Goal: Task Accomplishment & Management: Complete application form

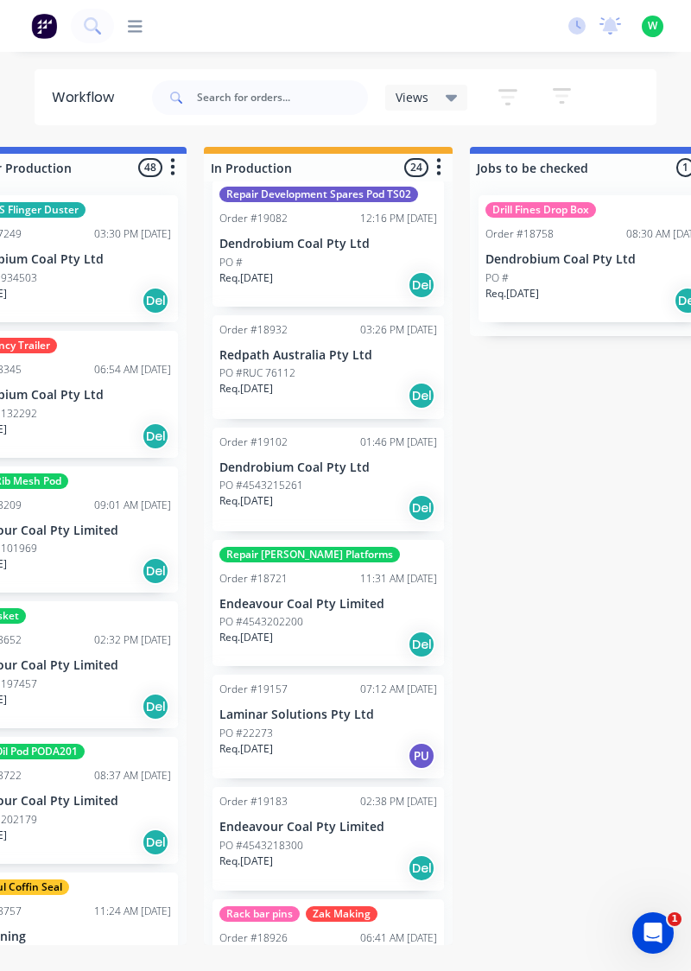
scroll to position [1973, 0]
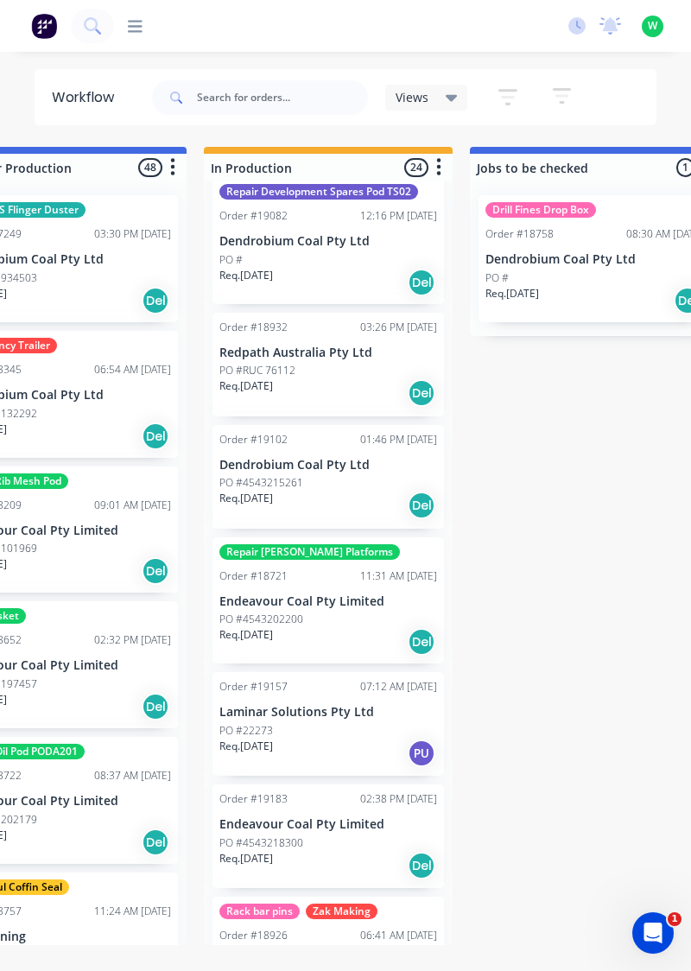
click at [136, 28] on icon at bounding box center [135, 26] width 15 height 16
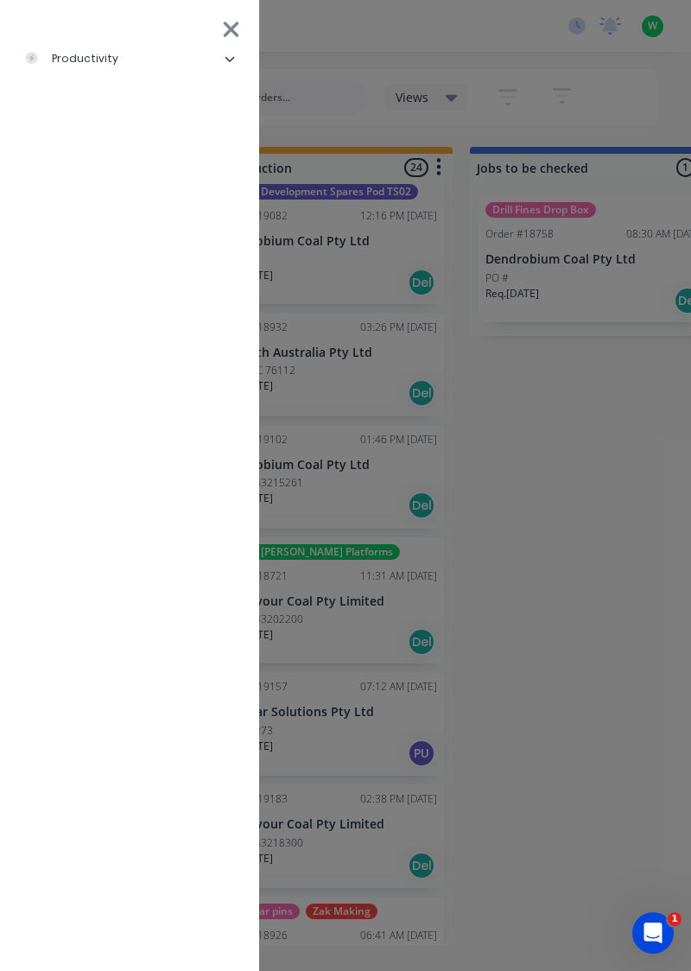
click at [93, 57] on div "productivity" at bounding box center [71, 59] width 94 height 16
click at [111, 233] on div "Timesheets" at bounding box center [84, 232] width 92 height 16
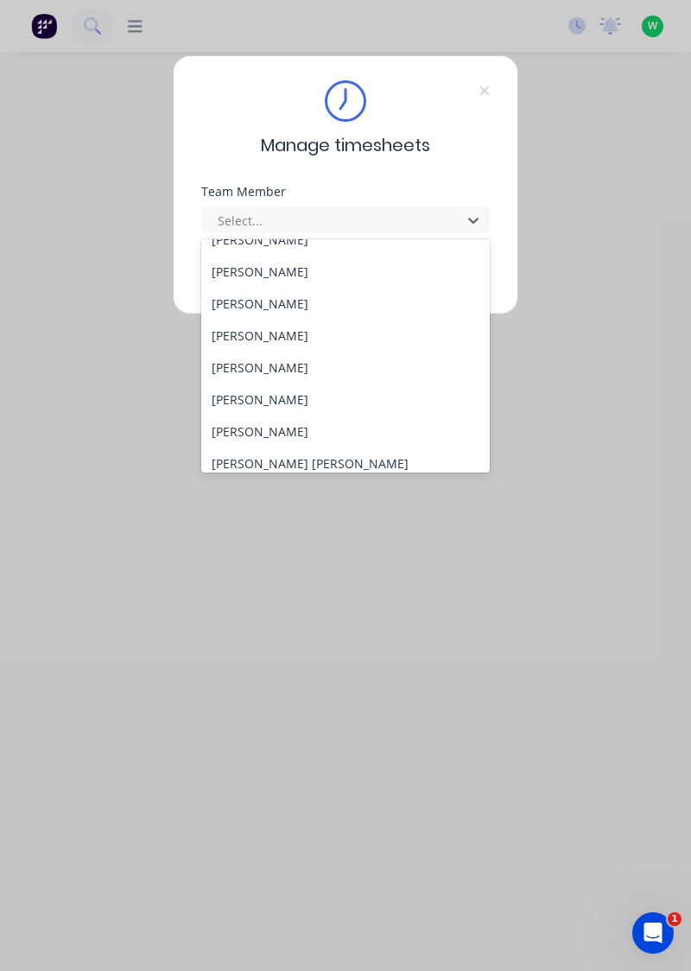
scroll to position [116, 0]
click at [287, 398] on div "[PERSON_NAME]" at bounding box center [345, 399] width 289 height 32
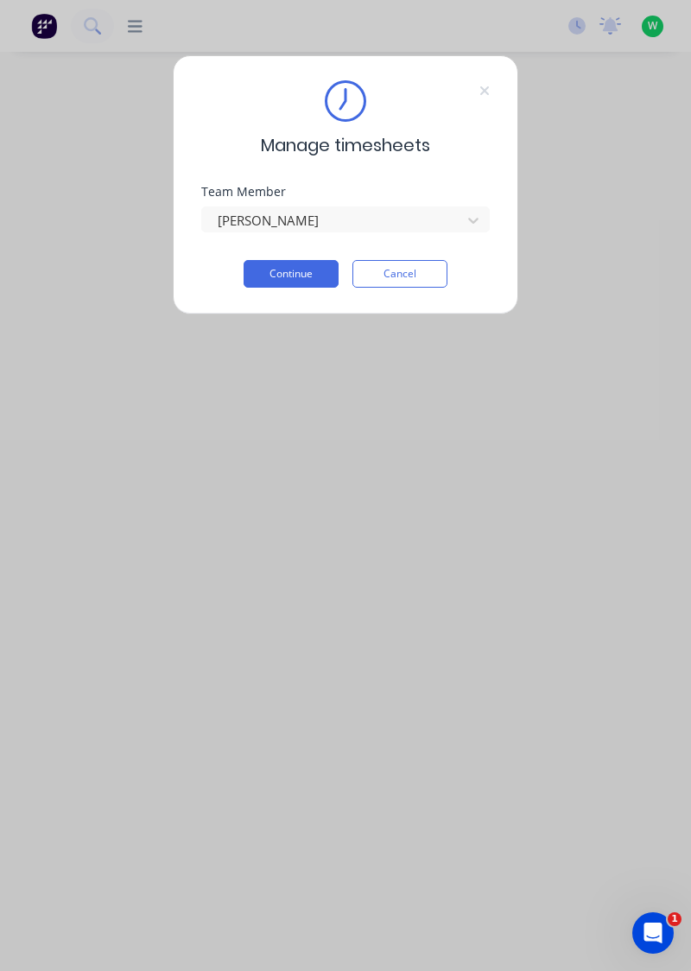
click at [306, 276] on button "Continue" at bounding box center [291, 274] width 95 height 28
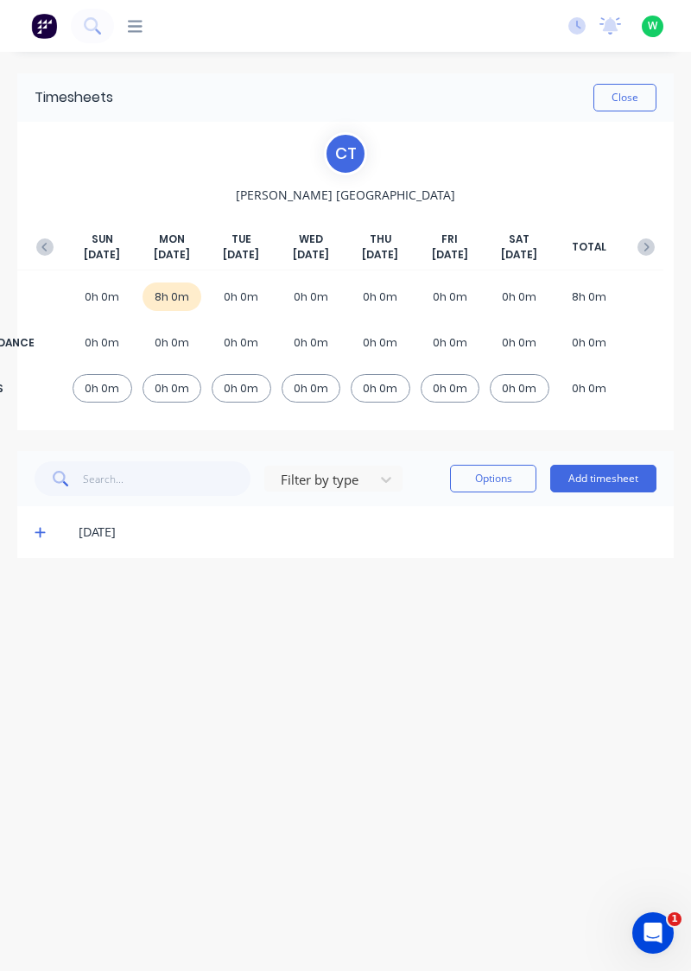
click at [620, 477] on button "Add timesheet" at bounding box center [603, 479] width 106 height 28
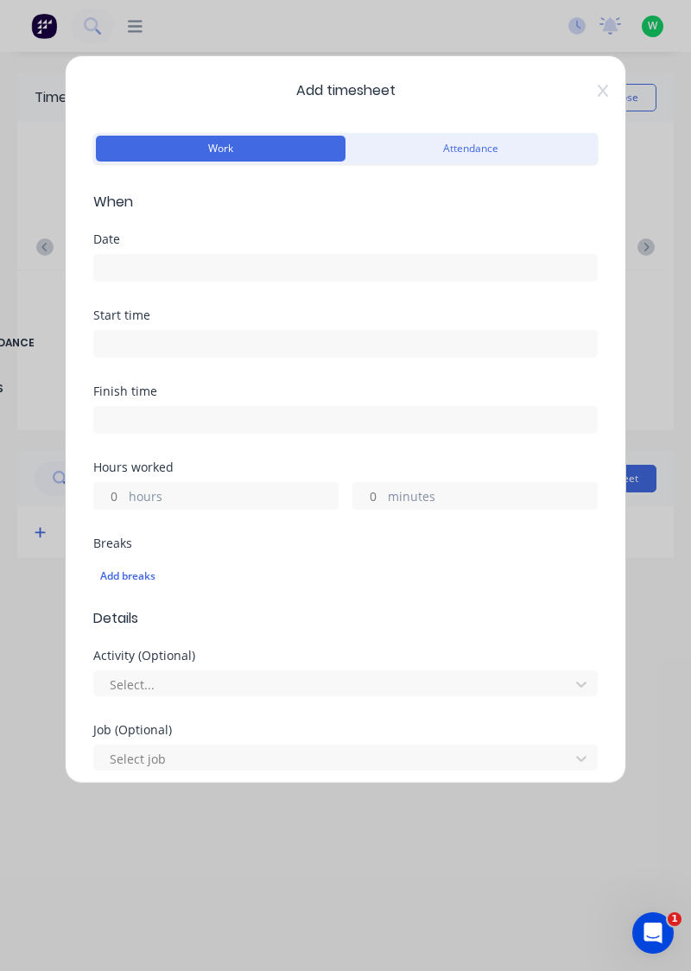
click at [157, 269] on input at bounding box center [345, 268] width 503 height 26
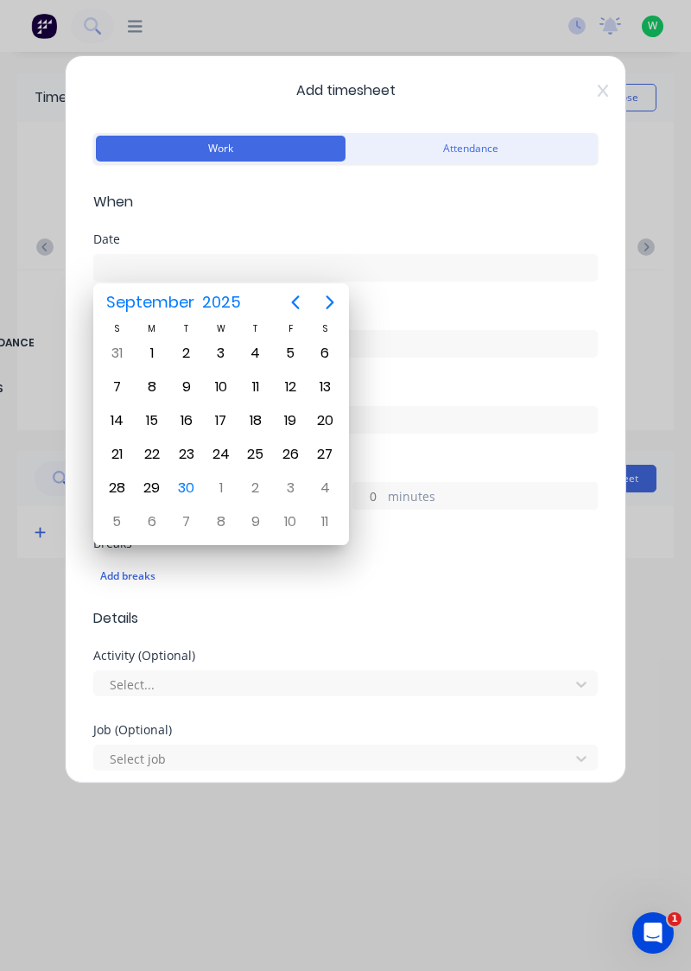
click at [187, 492] on div "30" at bounding box center [187, 488] width 26 height 26
type input "[DATE]"
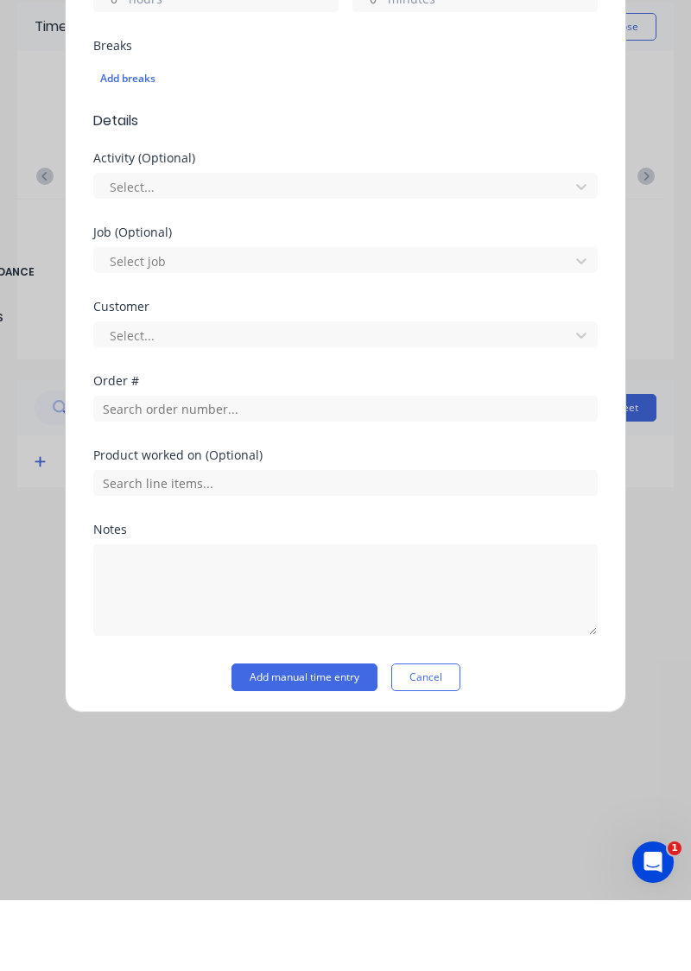
scroll to position [372, 0]
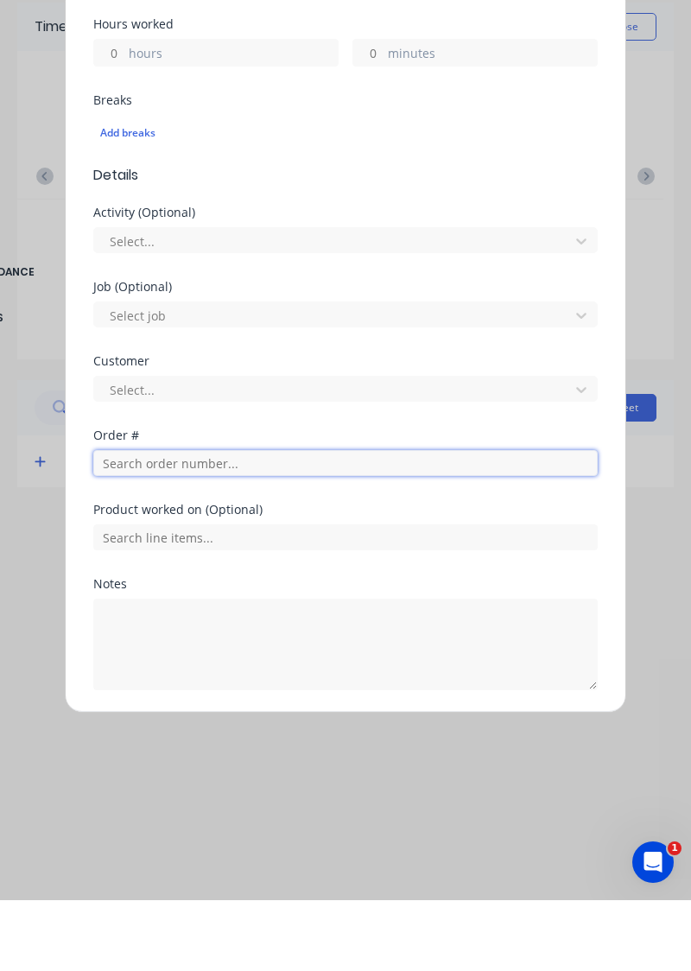
click at [163, 531] on input "text" at bounding box center [345, 534] width 505 height 26
type input "18721"
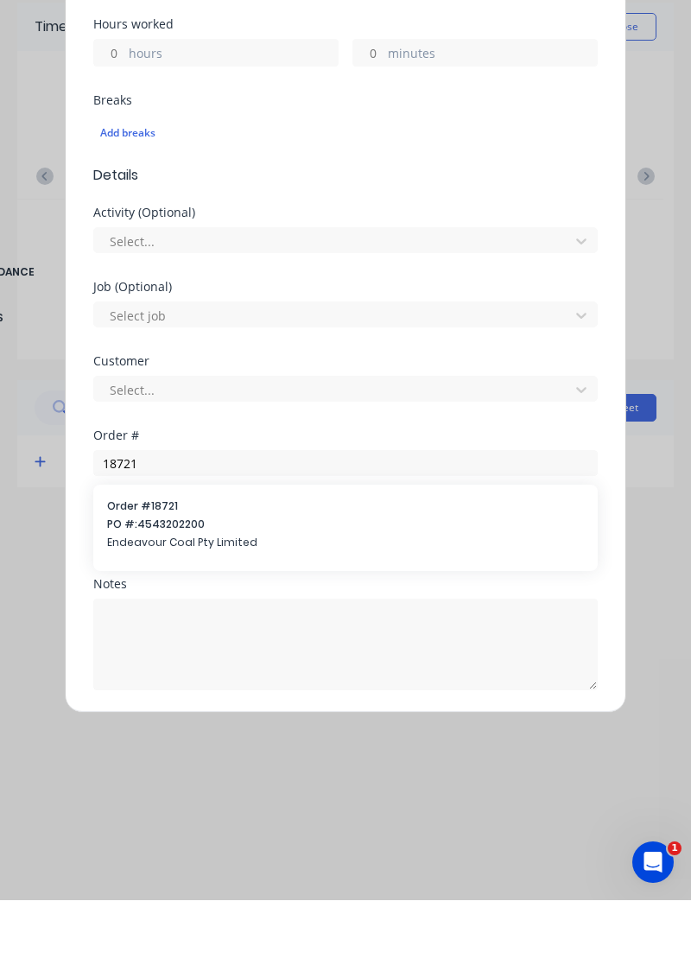
click at [153, 589] on span "PO #: 4543202200" at bounding box center [345, 595] width 477 height 16
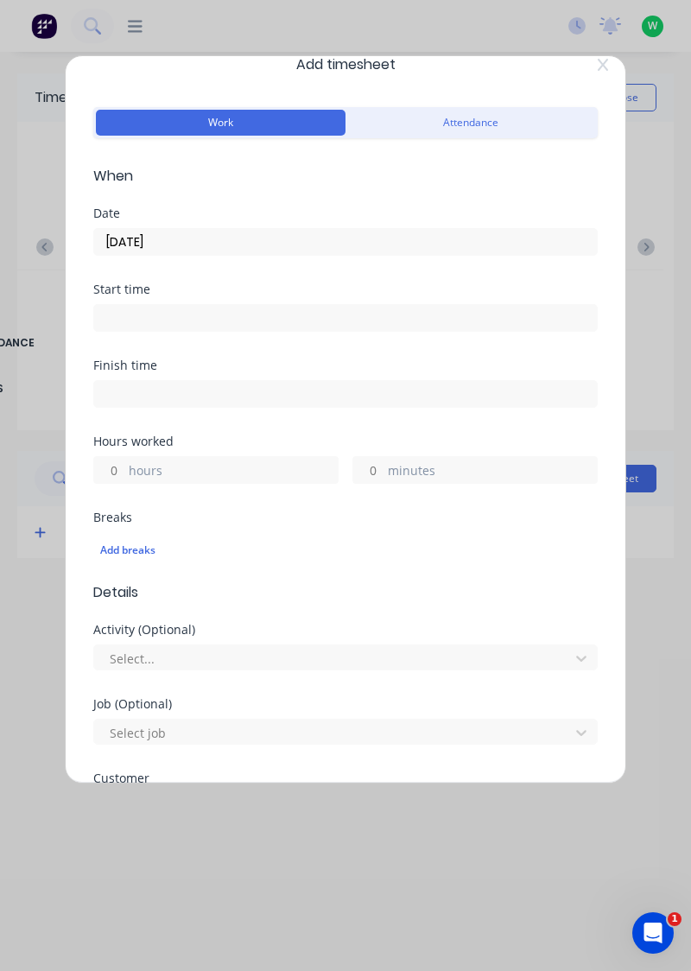
scroll to position [0, 0]
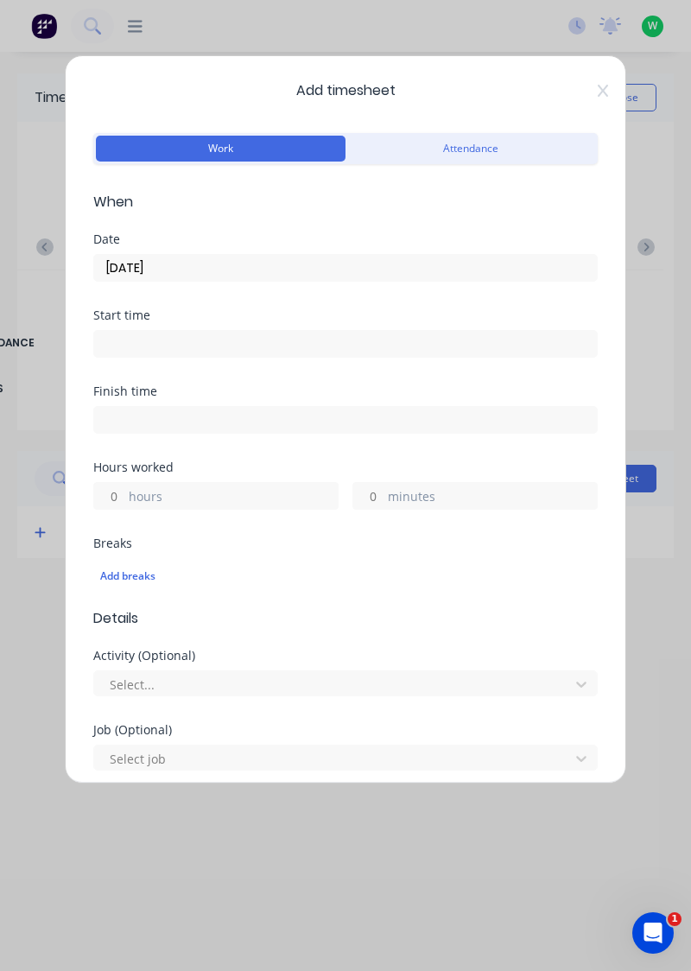
click at [114, 498] on input "hours" at bounding box center [109, 496] width 30 height 26
type input "1"
type input "9"
click at [368, 498] on input "minutes" at bounding box center [368, 496] width 30 height 26
type input "30"
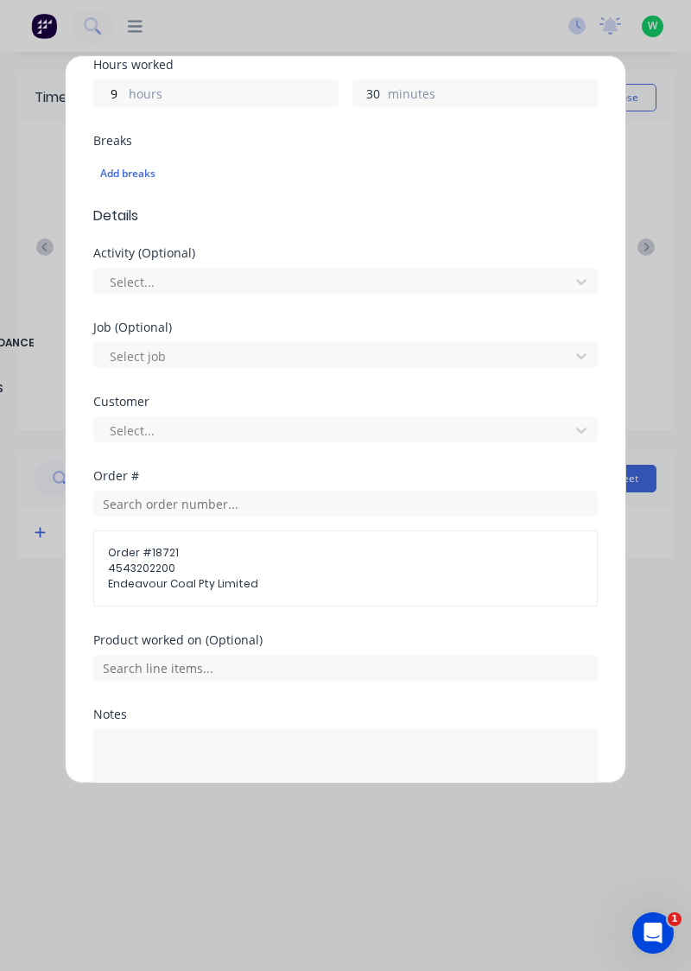
scroll to position [461, 0]
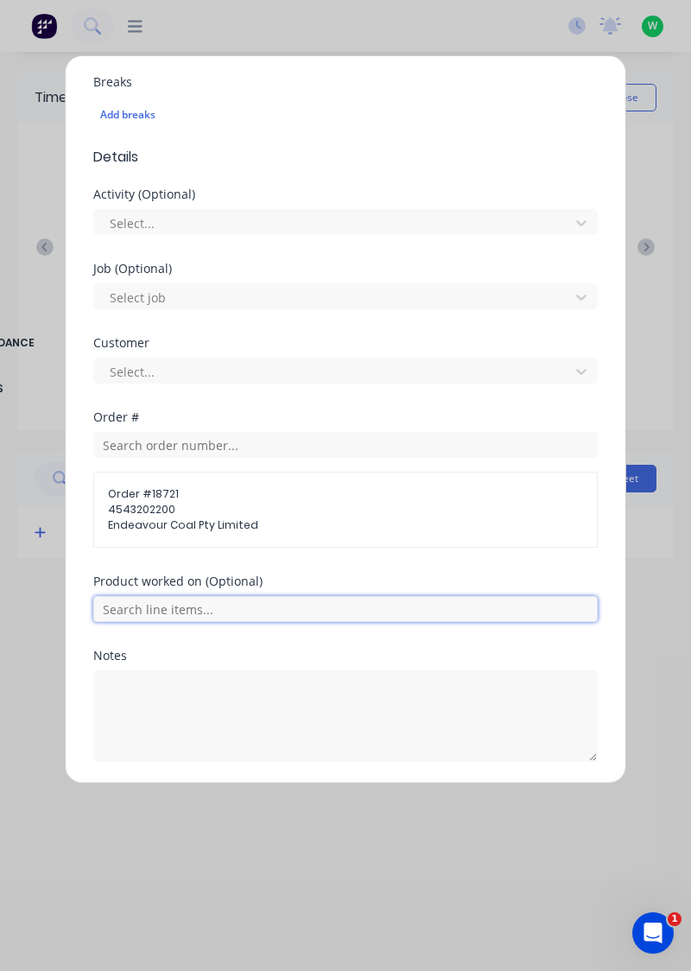
click at [202, 610] on input "text" at bounding box center [345, 609] width 505 height 26
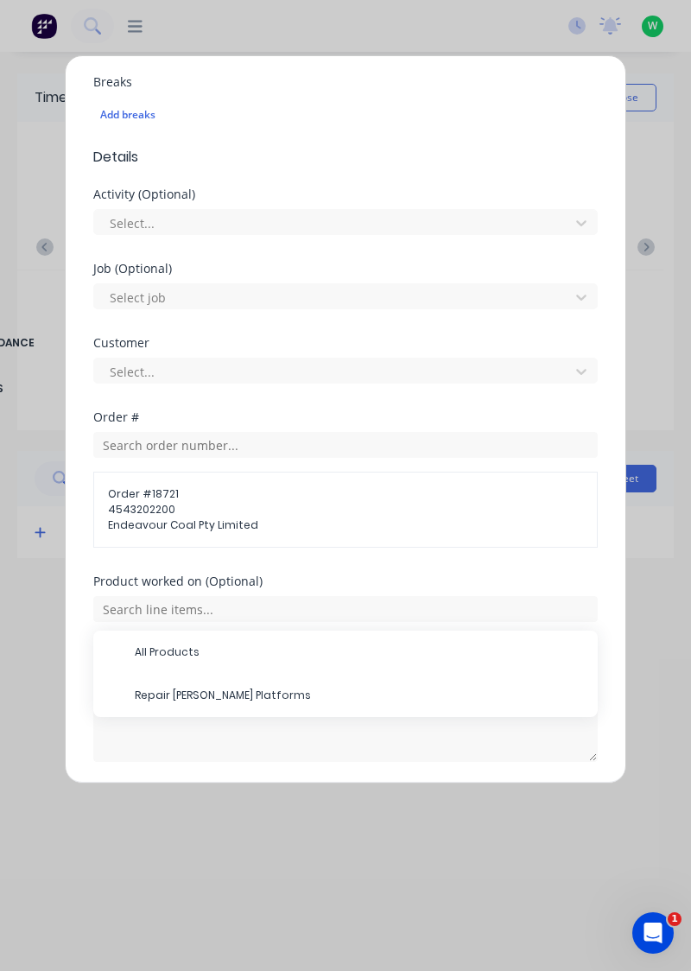
click at [189, 693] on span "Repair [PERSON_NAME] Platforms" at bounding box center [359, 696] width 449 height 16
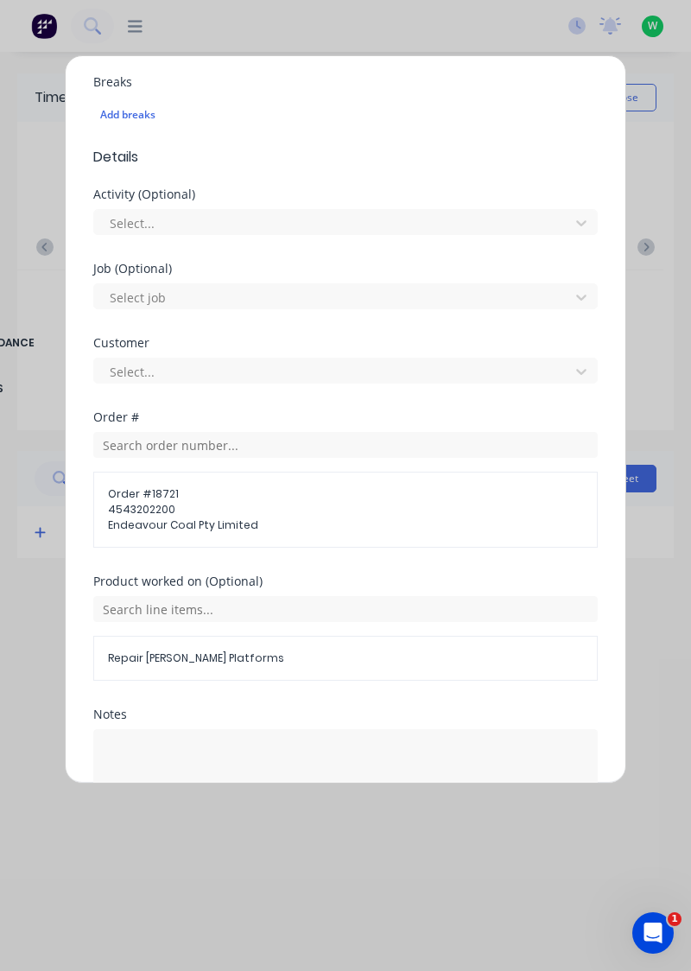
scroll to position [520, 0]
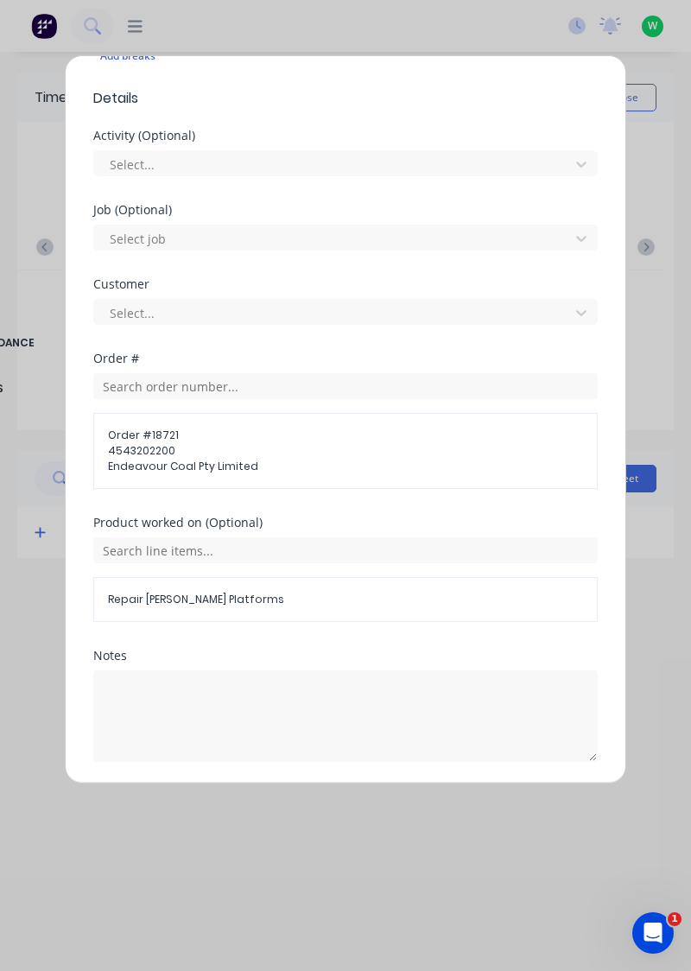
click at [306, 803] on button "Add manual time entry" at bounding box center [305, 804] width 146 height 28
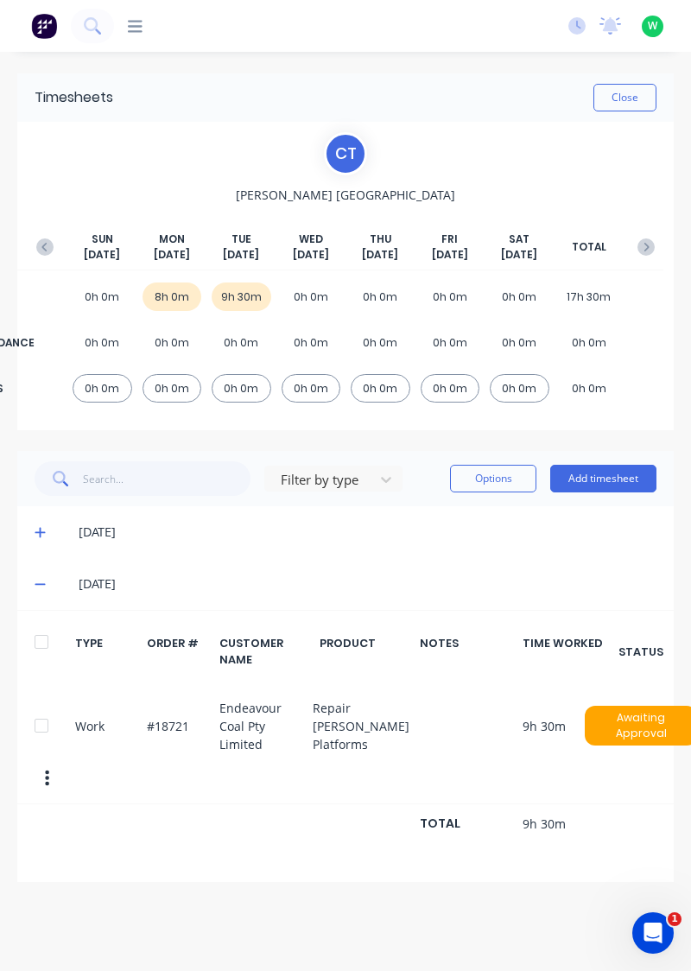
click at [623, 482] on button "Add timesheet" at bounding box center [603, 479] width 106 height 28
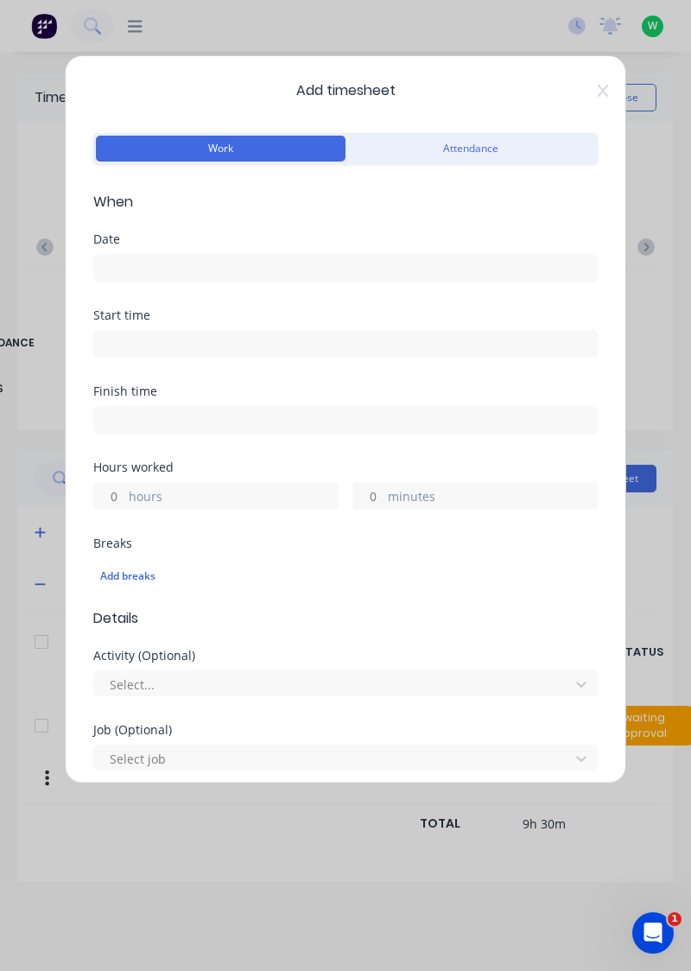
click at [211, 270] on input at bounding box center [345, 268] width 503 height 26
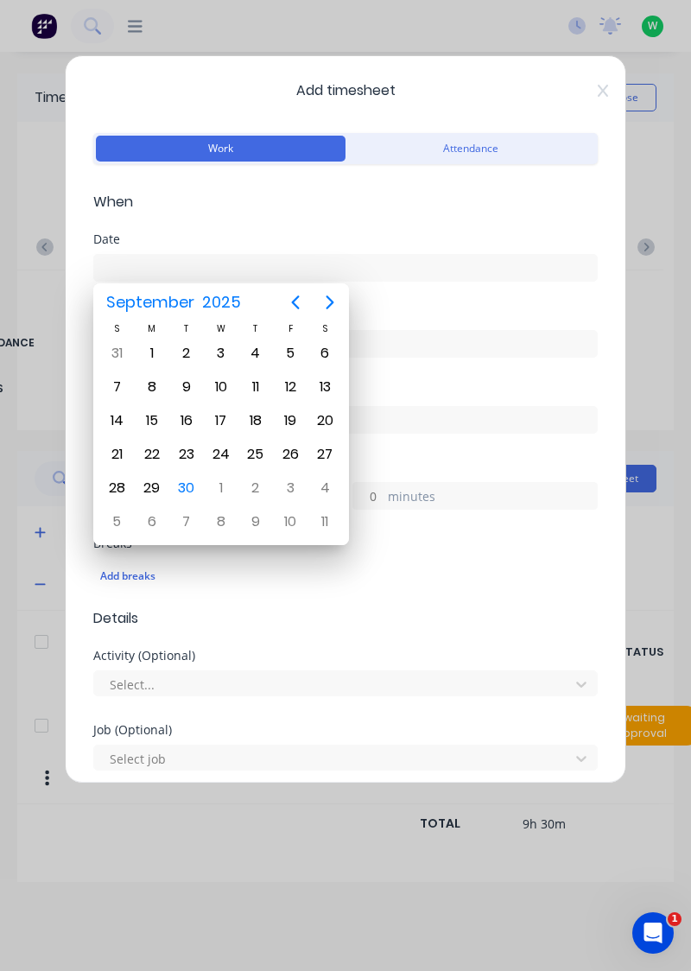
click at [185, 487] on div "30" at bounding box center [187, 488] width 26 height 26
type input "[DATE]"
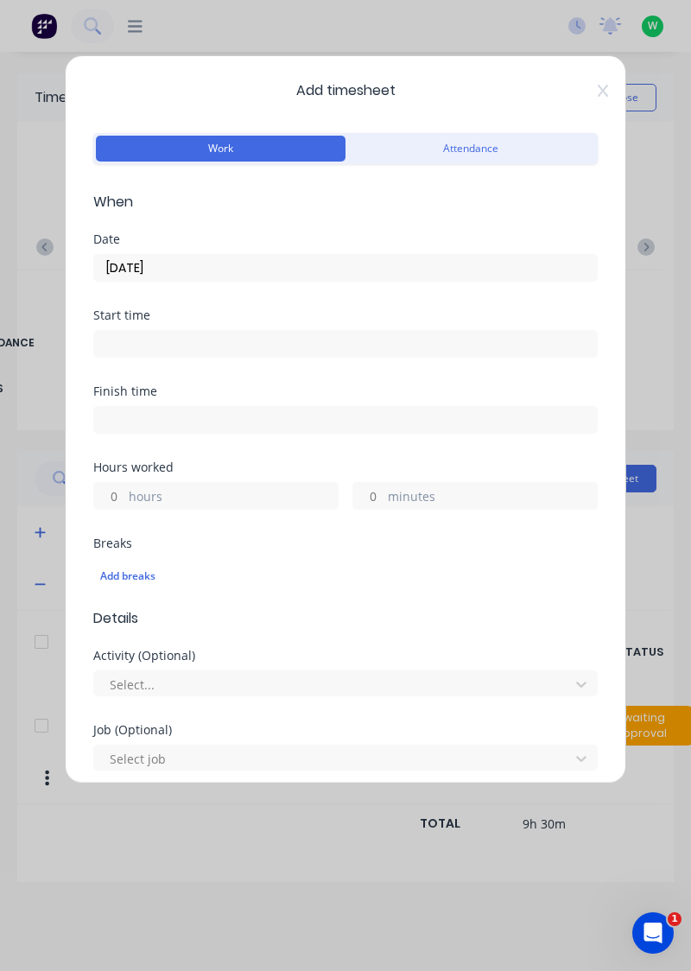
click at [111, 492] on input "hours" at bounding box center [109, 496] width 30 height 26
type input "1"
click at [372, 499] on input "minutes" at bounding box center [368, 496] width 30 height 26
type input "30"
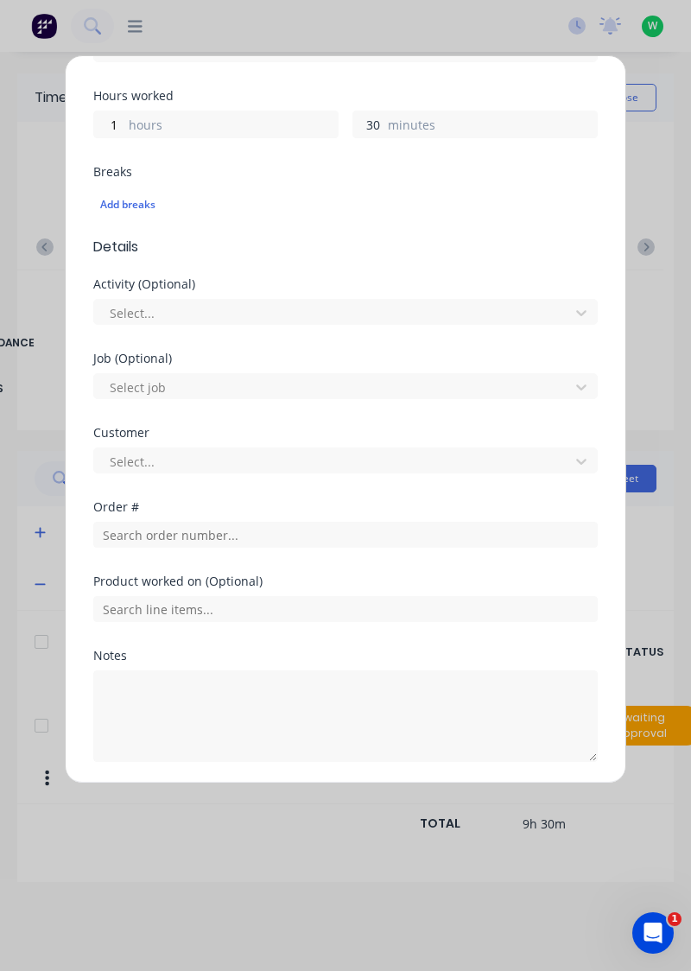
scroll to position [372, 0]
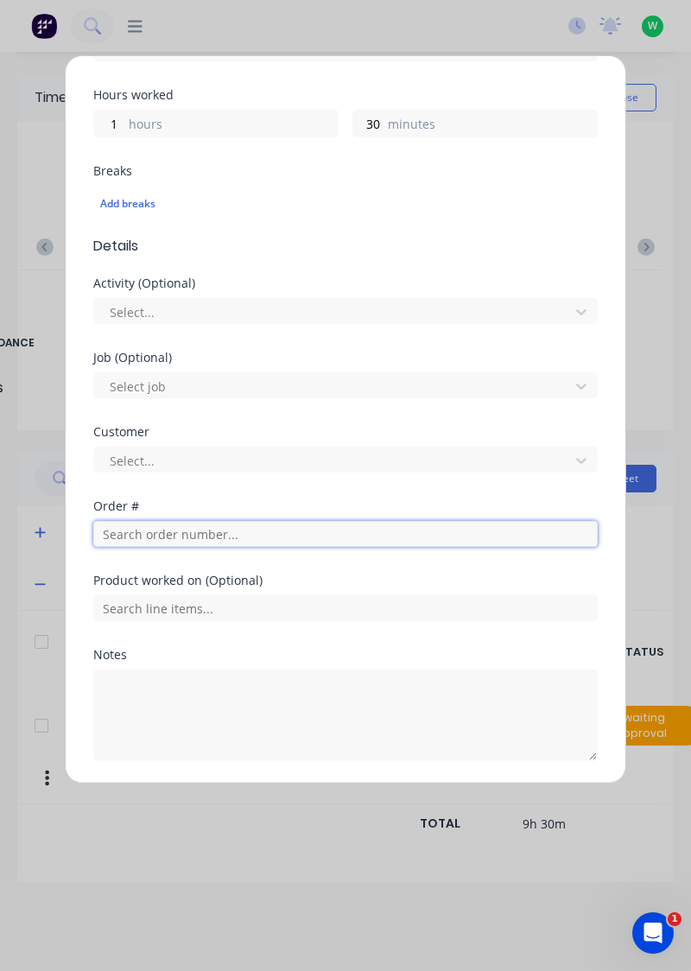
click at [176, 533] on input "text" at bounding box center [345, 534] width 505 height 26
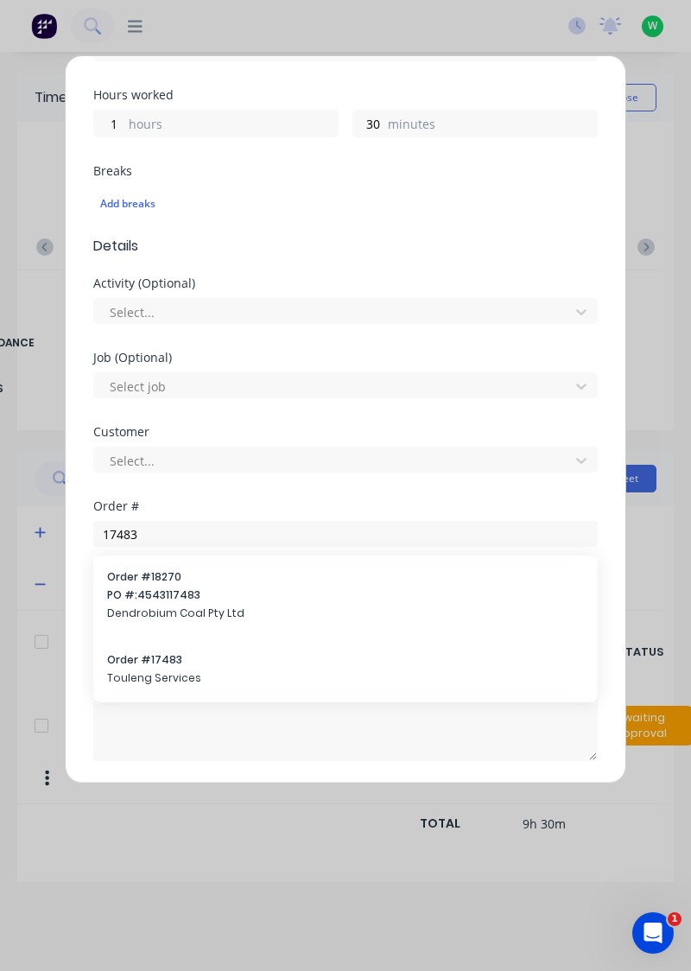
click at [156, 660] on div "Notes" at bounding box center [345, 705] width 505 height 112
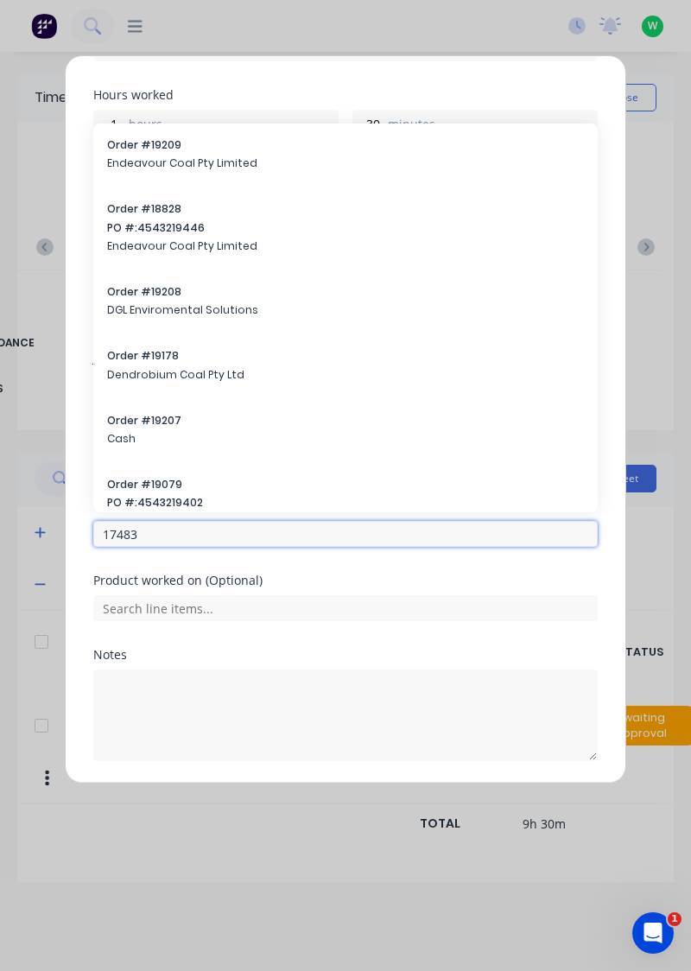
click at [149, 534] on input "17483" at bounding box center [345, 534] width 505 height 26
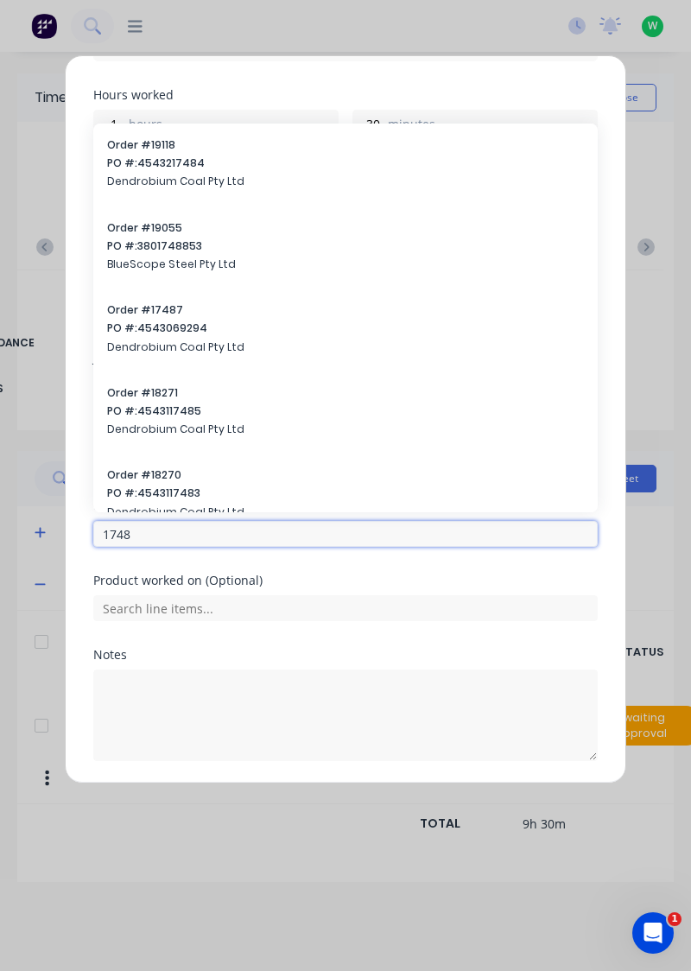
type input "17483"
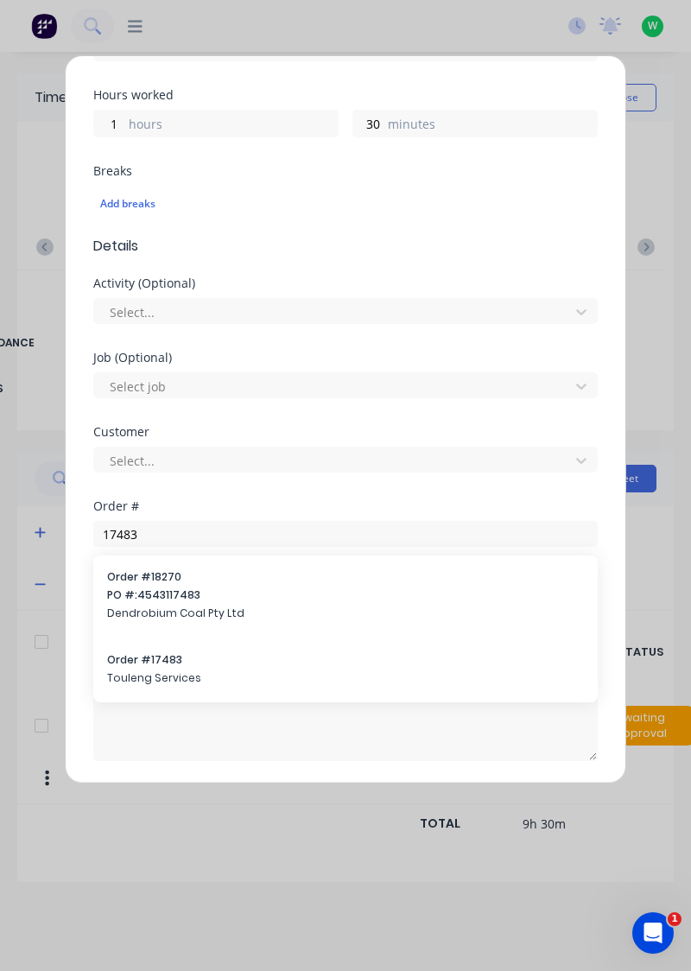
click at [156, 674] on span "Touleng Services" at bounding box center [345, 678] width 477 height 16
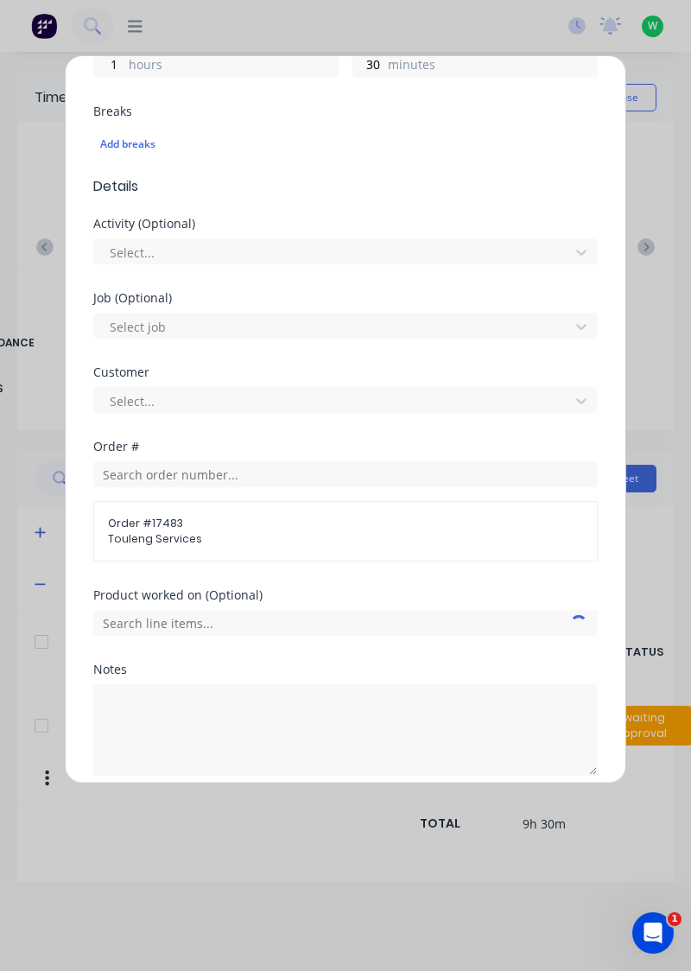
scroll to position [446, 0]
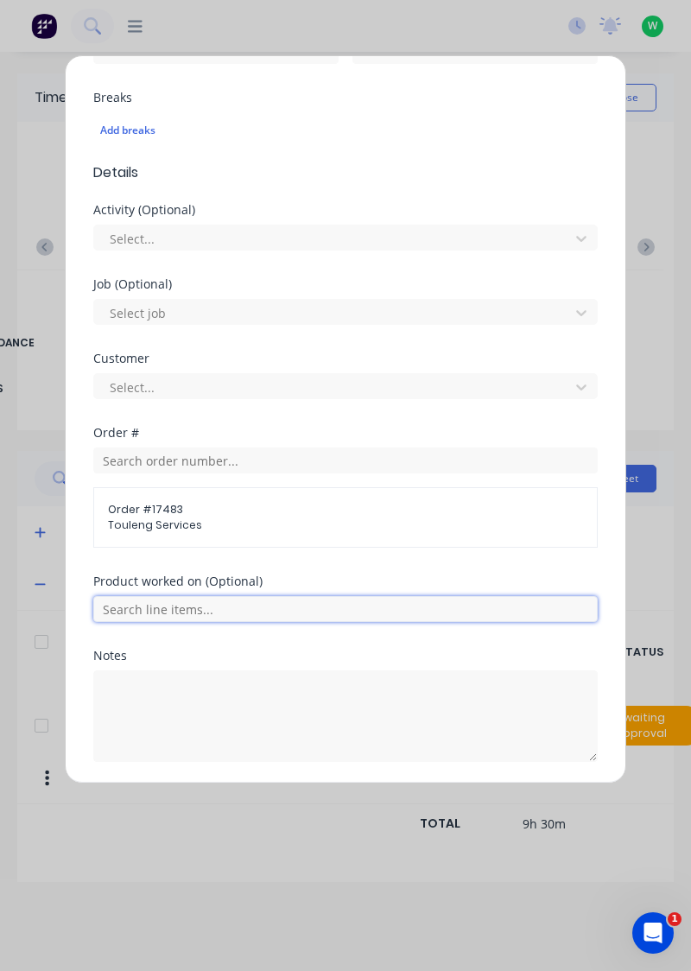
click at [231, 600] on input "text" at bounding box center [345, 609] width 505 height 26
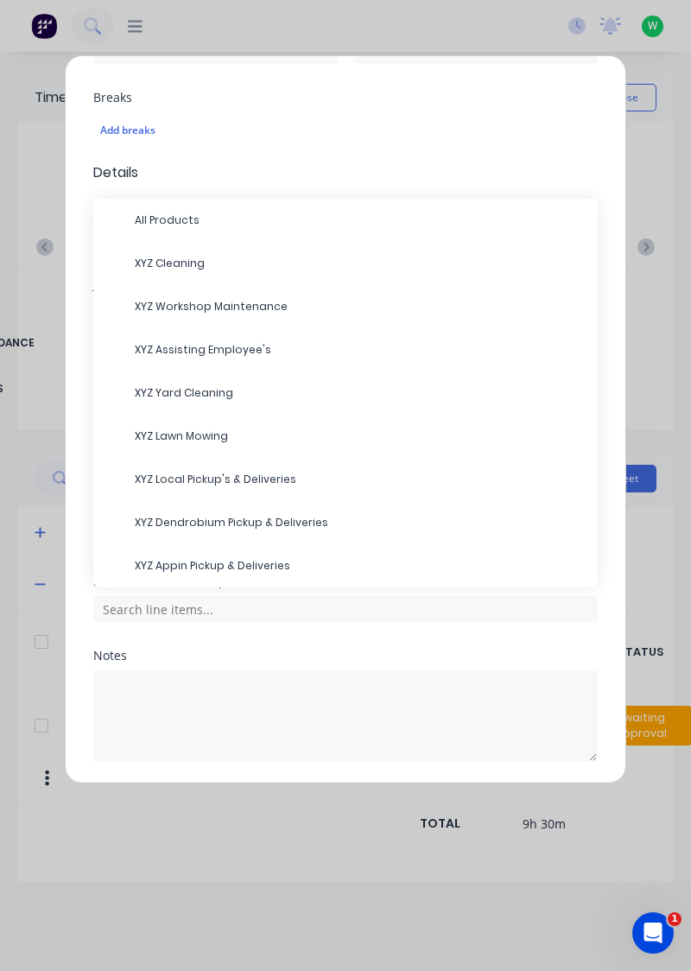
click at [217, 347] on span "XYZ Assisting Employee's" at bounding box center [359, 350] width 449 height 16
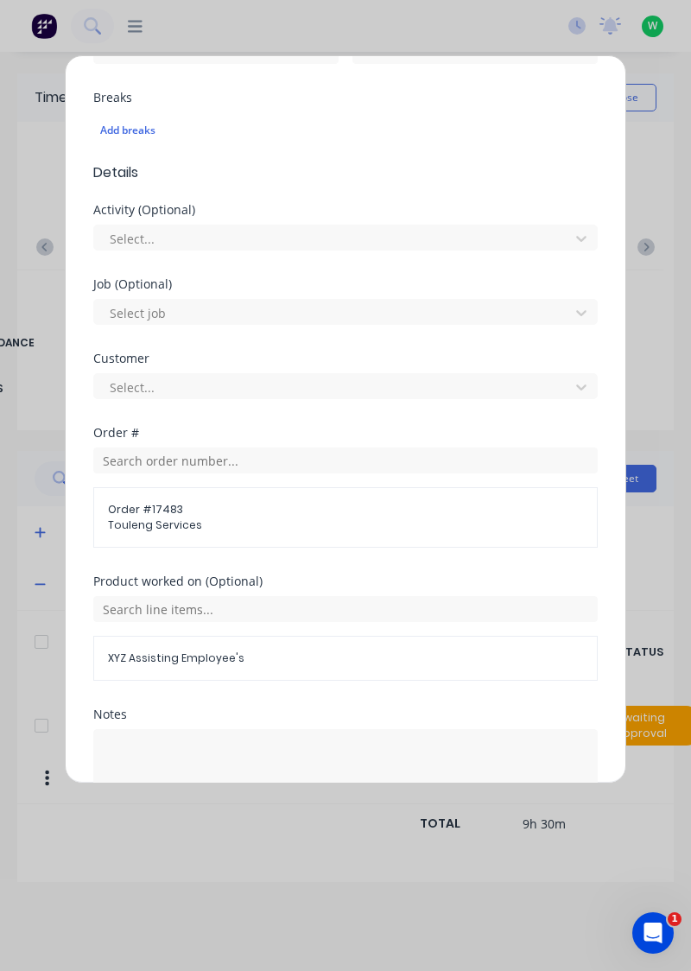
scroll to position [505, 0]
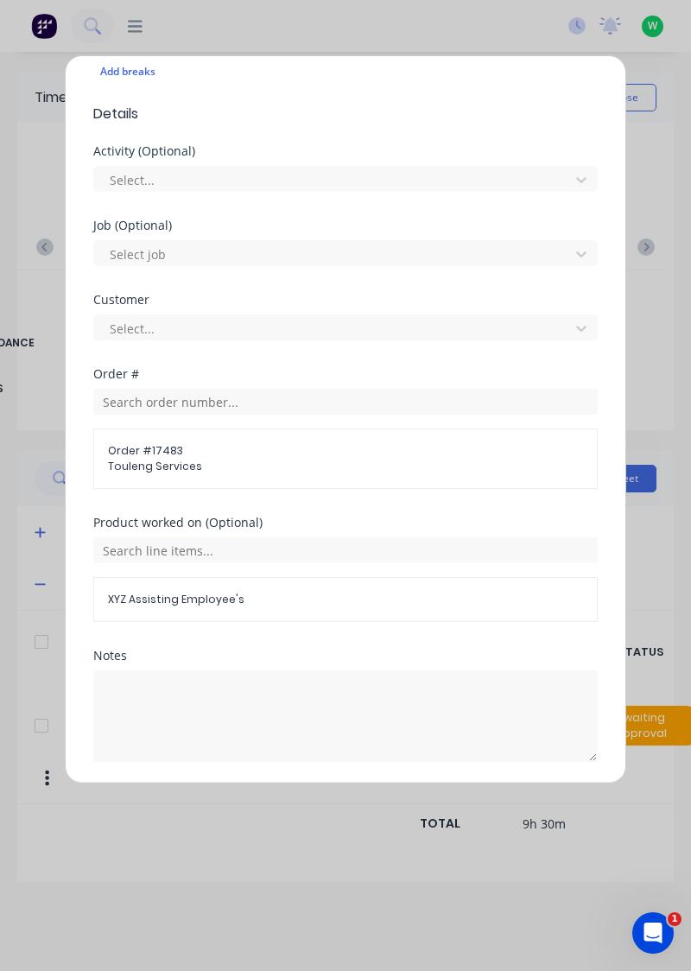
click at [319, 805] on button "Add manual time entry" at bounding box center [305, 804] width 146 height 28
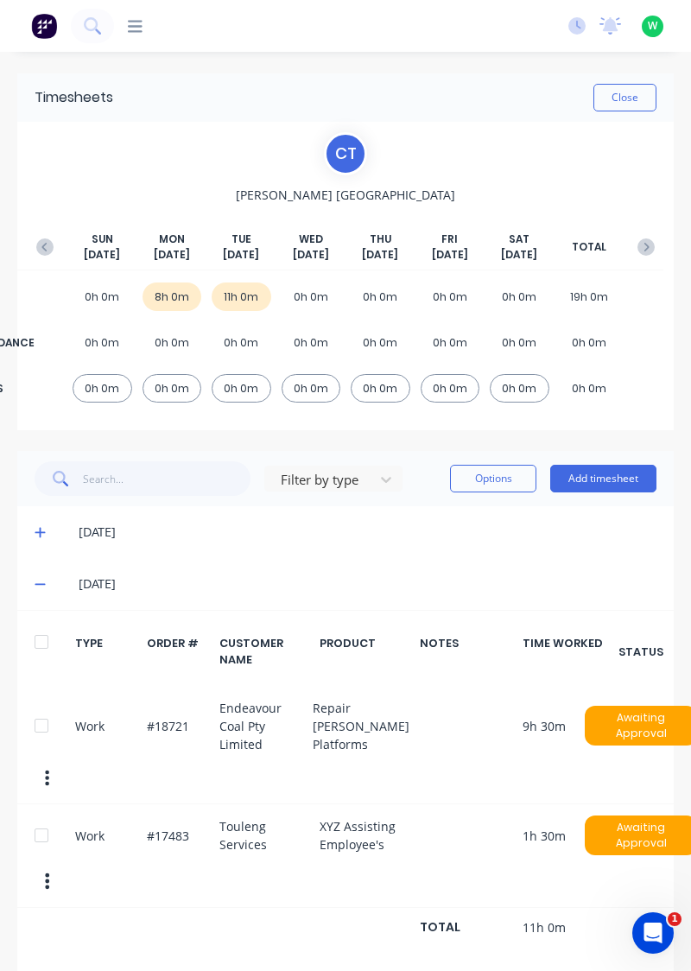
click at [624, 99] on button "Close" at bounding box center [625, 98] width 63 height 28
